Goal: Use online tool/utility

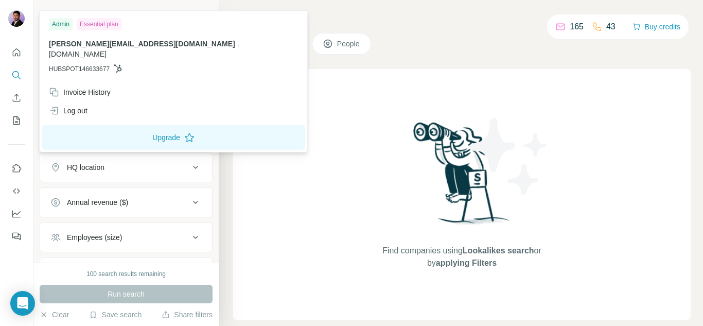
click at [15, 21] on img at bounding box center [16, 18] width 16 height 16
click at [15, 25] on img at bounding box center [16, 18] width 16 height 16
click at [16, 69] on button "Search" at bounding box center [16, 75] width 16 height 19
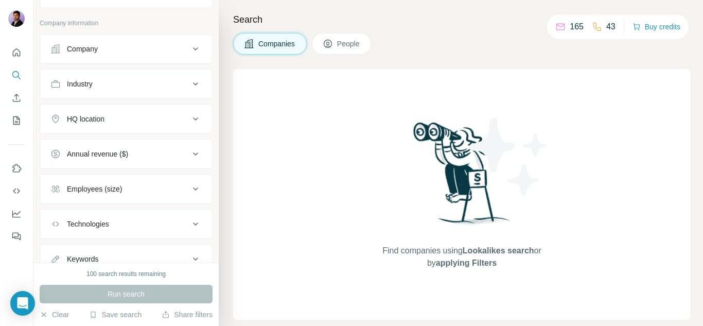
scroll to position [88, 0]
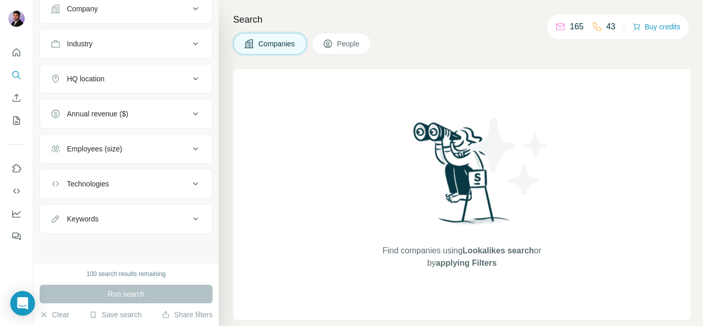
click at [102, 187] on div "Technologies" at bounding box center [88, 184] width 42 height 10
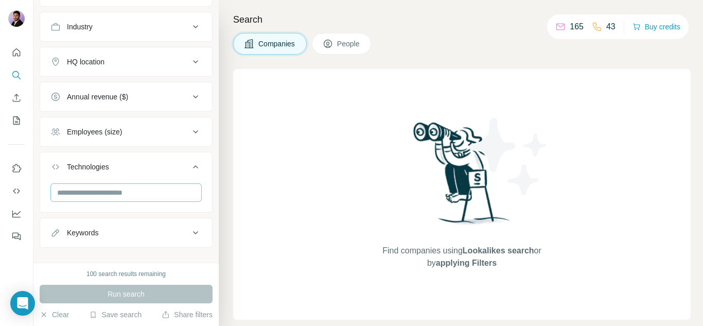
scroll to position [119, 0]
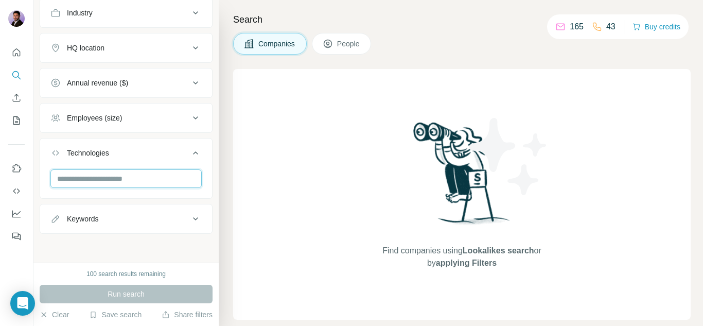
click at [118, 175] on input "text" at bounding box center [125, 178] width 151 height 19
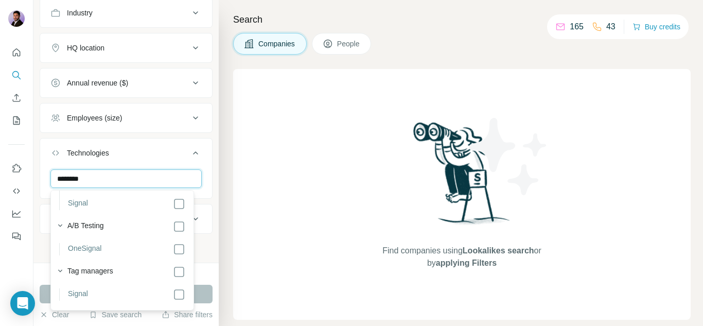
scroll to position [0, 0]
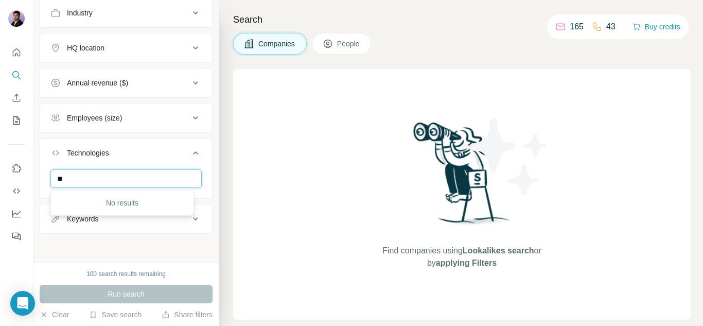
type input "*"
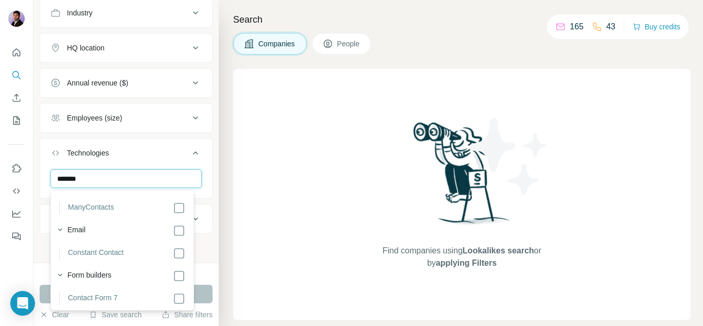
scroll to position [208, 0]
type input "*******"
drag, startPoint x: 596, startPoint y: 26, endPoint x: 642, endPoint y: 27, distance: 45.8
click at [596, 26] on icon at bounding box center [597, 27] width 10 height 10
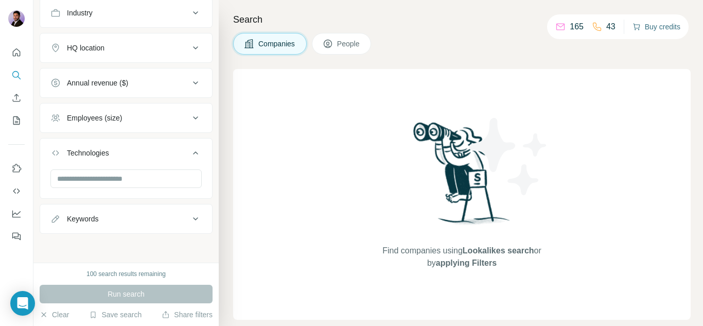
click at [653, 27] on button "Buy credits" at bounding box center [656, 27] width 48 height 14
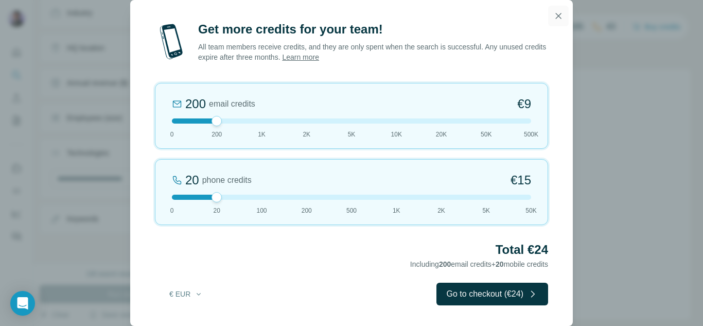
click at [559, 12] on icon "button" at bounding box center [558, 16] width 10 height 10
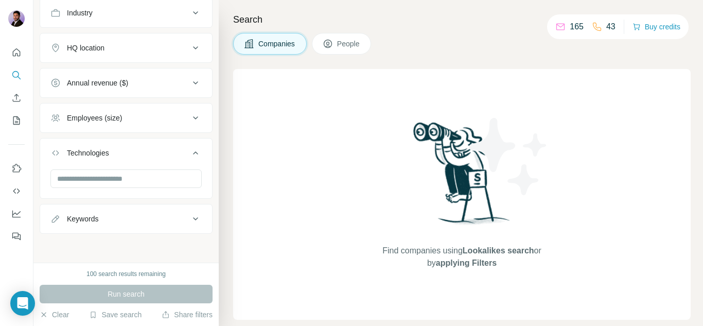
click at [574, 26] on p "165" at bounding box center [576, 27] width 14 height 12
click at [50, 315] on button "Clear" at bounding box center [54, 314] width 29 height 10
click at [24, 306] on icon "Open Intercom Messenger" at bounding box center [22, 302] width 12 height 13
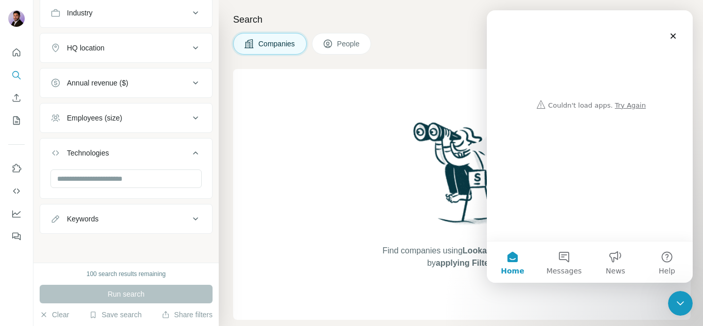
click at [679, 25] on div "Intercom messenger" at bounding box center [589, 62] width 185 height 104
click at [674, 29] on div "Close" at bounding box center [673, 36] width 19 height 19
